Goal: Task Accomplishment & Management: Use online tool/utility

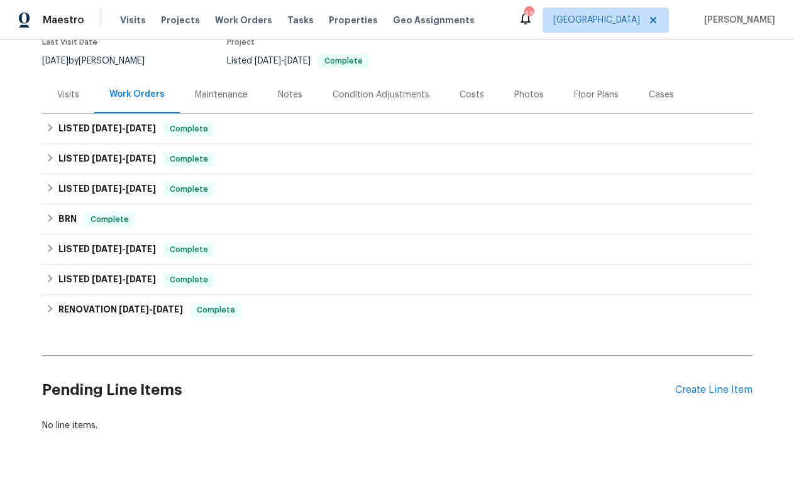
scroll to position [146, 0]
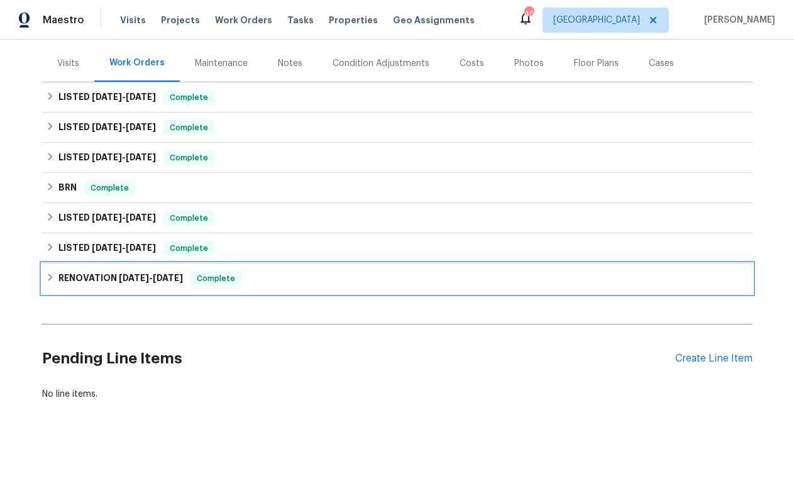
click at [133, 277] on span "[DATE]" at bounding box center [134, 277] width 30 height 9
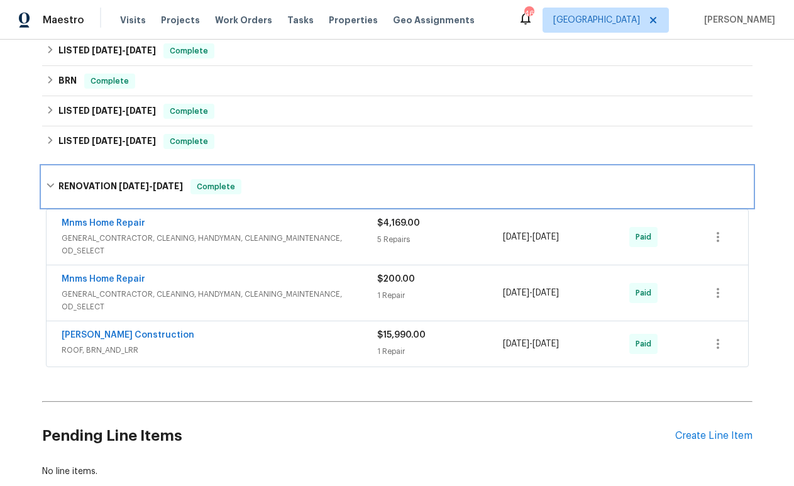
scroll to position [252, 0]
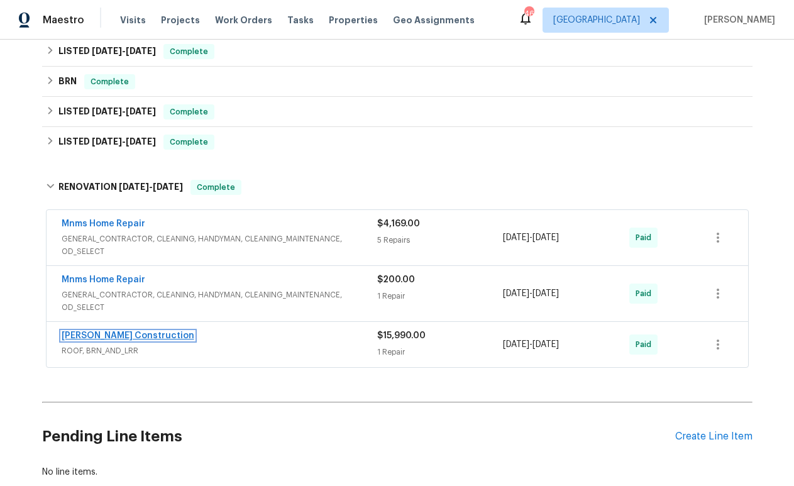
click at [137, 334] on link "[PERSON_NAME] Construction" at bounding box center [128, 335] width 133 height 9
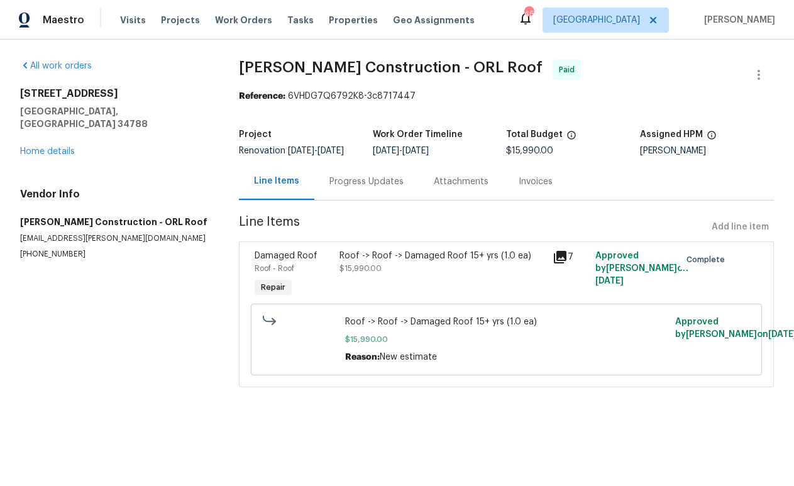
click at [519, 188] on div "Invoices" at bounding box center [536, 181] width 34 height 13
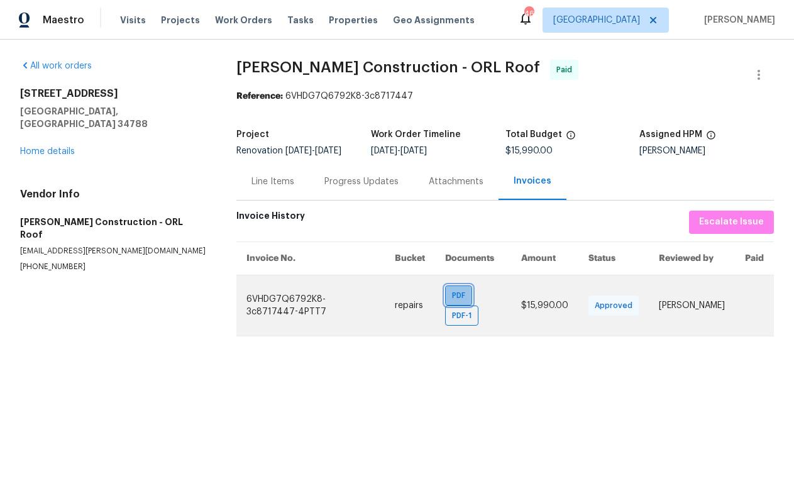
click at [470, 302] on span "PDF" at bounding box center [461, 295] width 18 height 13
click at [472, 322] on span "PDF-1" at bounding box center [464, 315] width 25 height 13
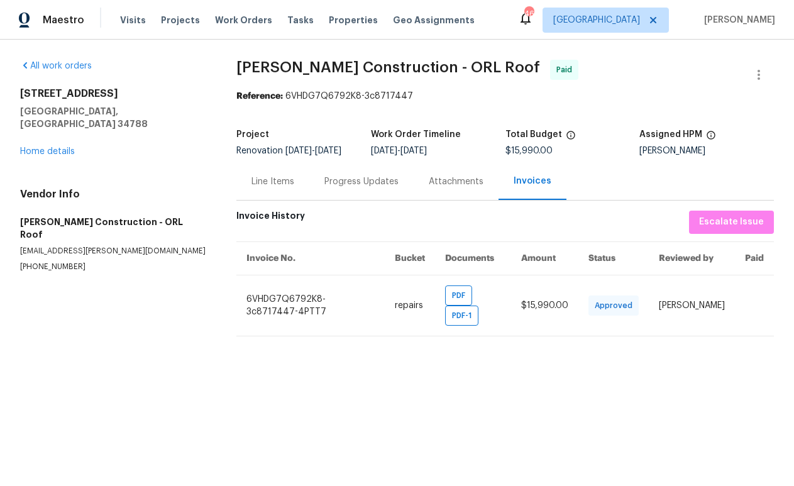
click at [168, 252] on section "All work orders [STREET_ADDRESS][PERSON_NAME] Home details Vendor Info [PERSON_…" at bounding box center [113, 198] width 186 height 277
